Goal: Task Accomplishment & Management: Manage account settings

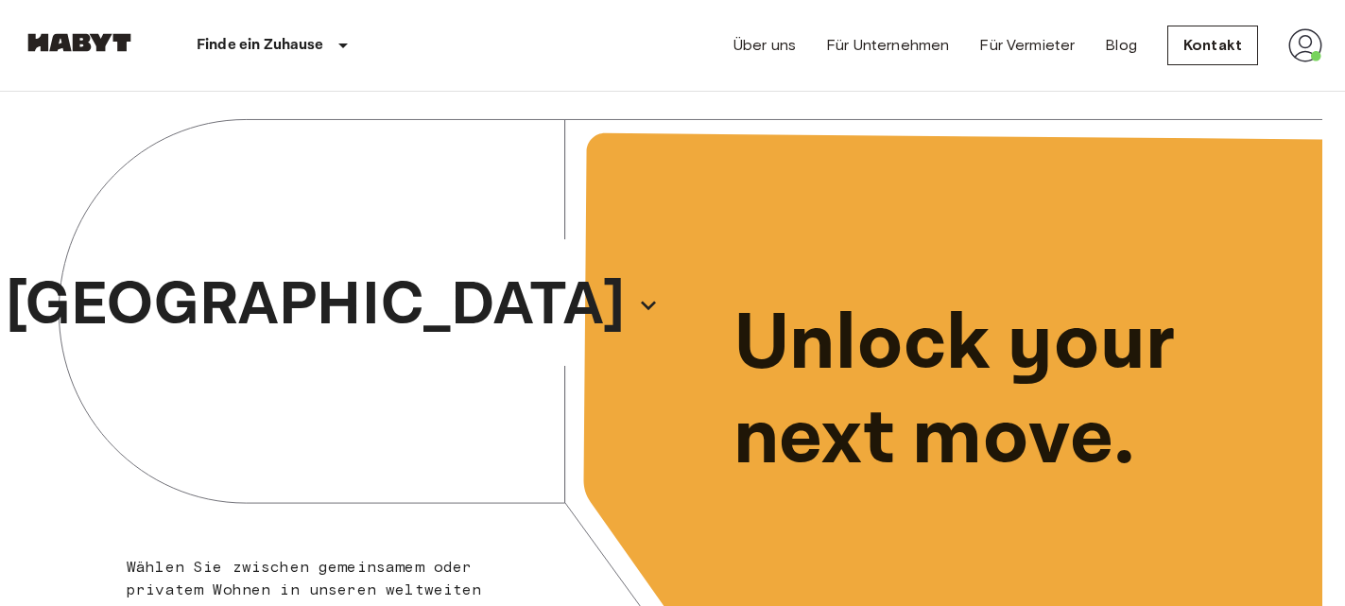
click at [1302, 42] on img at bounding box center [1306, 45] width 34 height 34
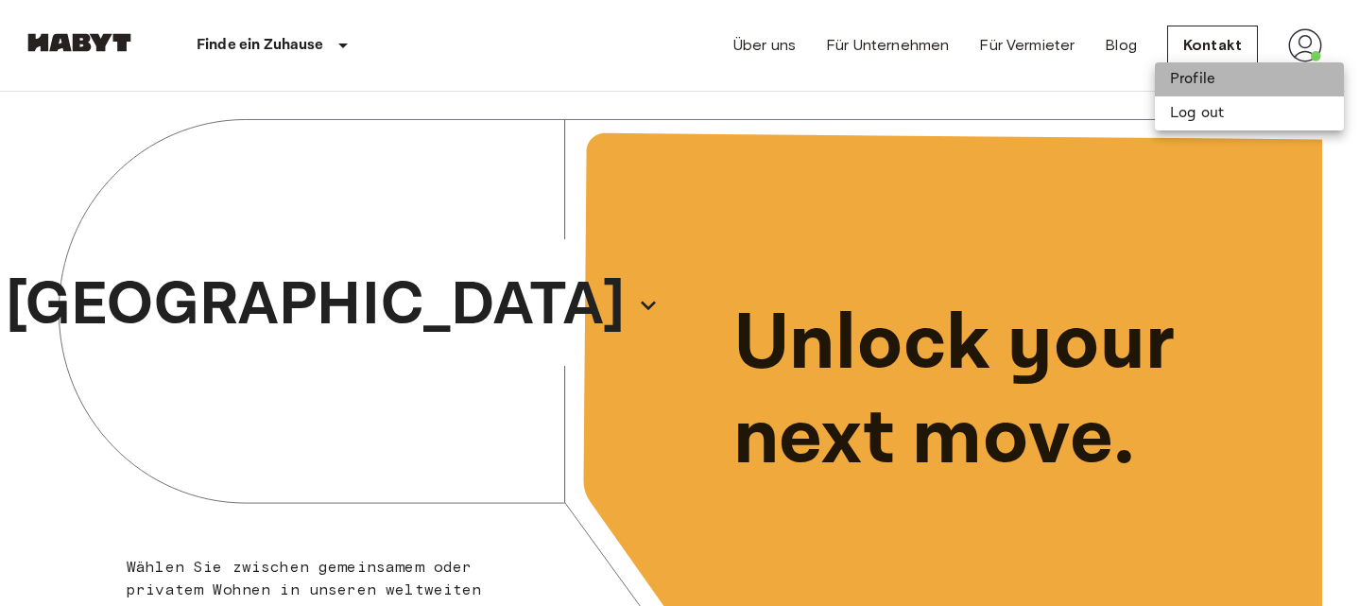
click at [1174, 77] on li "Profile" at bounding box center [1249, 79] width 189 height 34
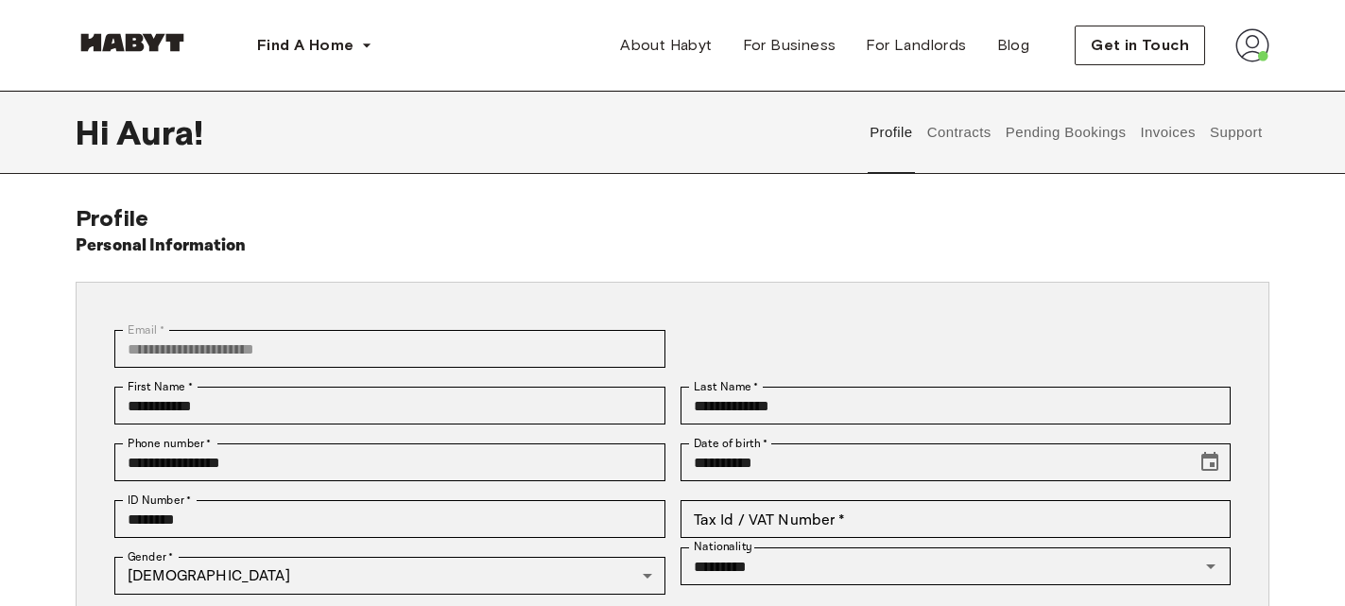
click at [1044, 144] on button "Pending Bookings" at bounding box center [1066, 132] width 126 height 83
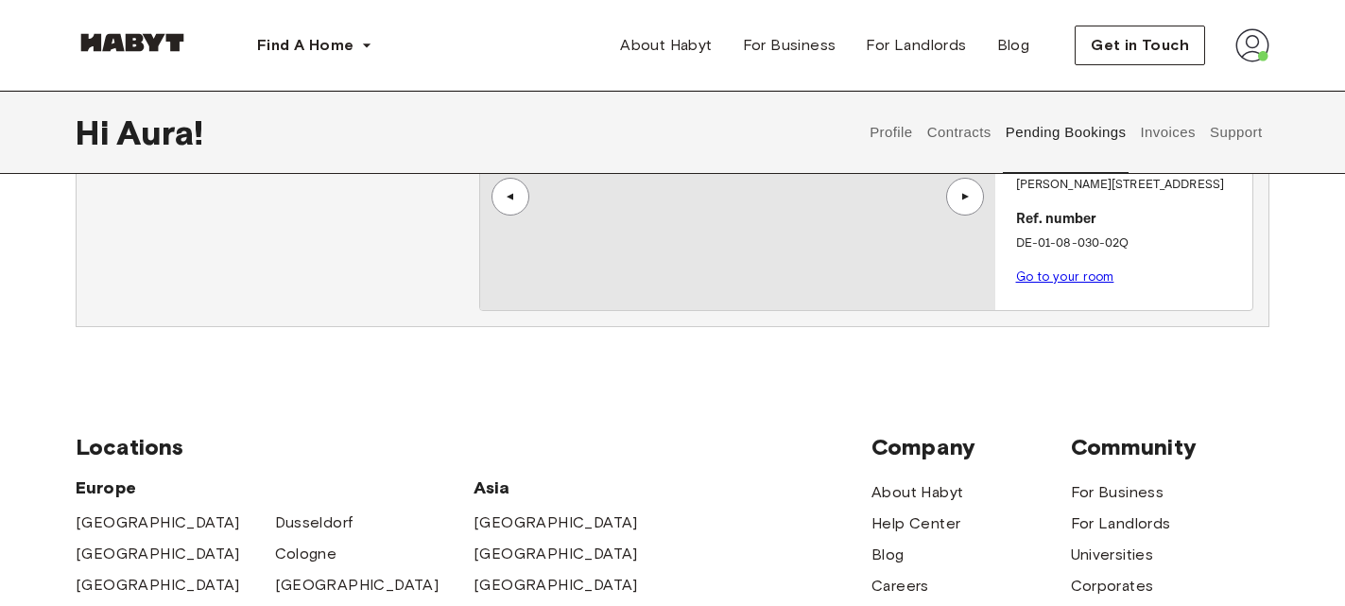
scroll to position [662, 0]
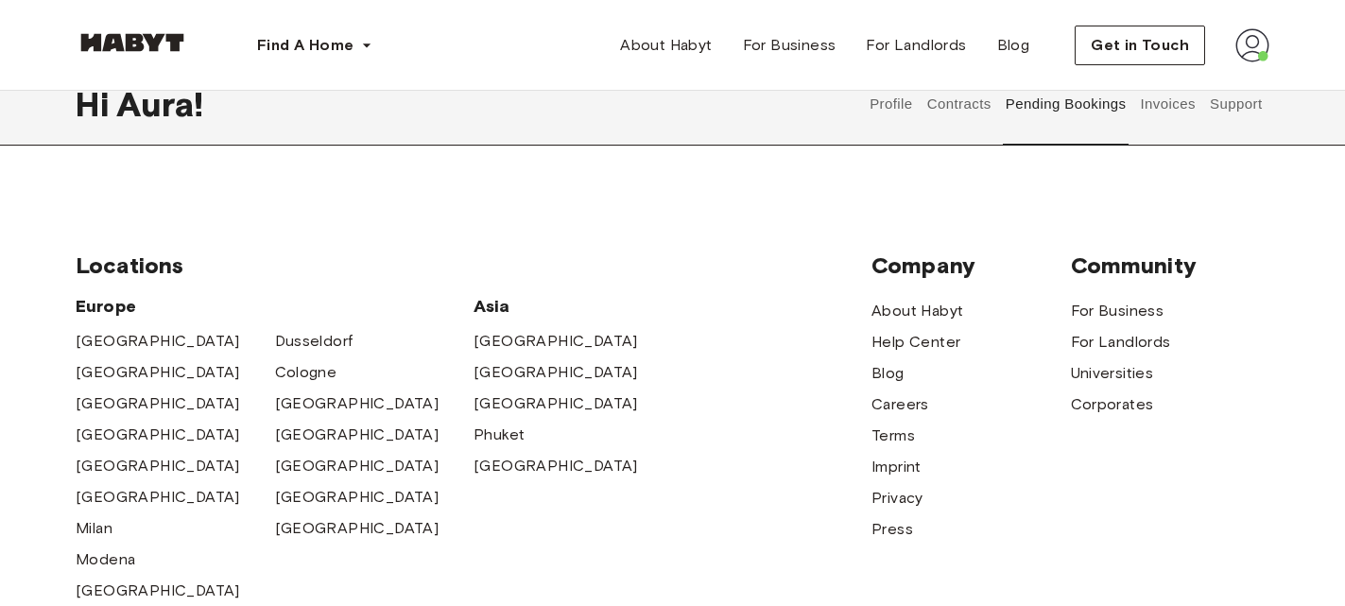
click at [1186, 108] on button "Invoices" at bounding box center [1168, 103] width 60 height 83
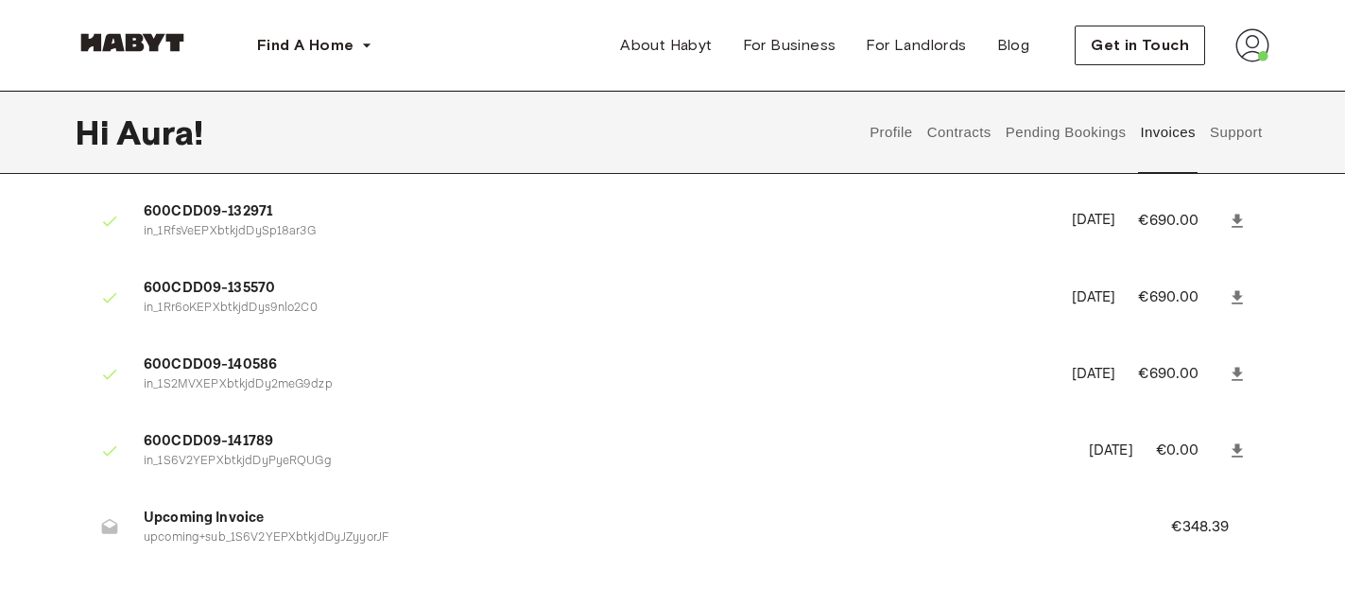
scroll to position [1324, 0]
